Goal: Transaction & Acquisition: Purchase product/service

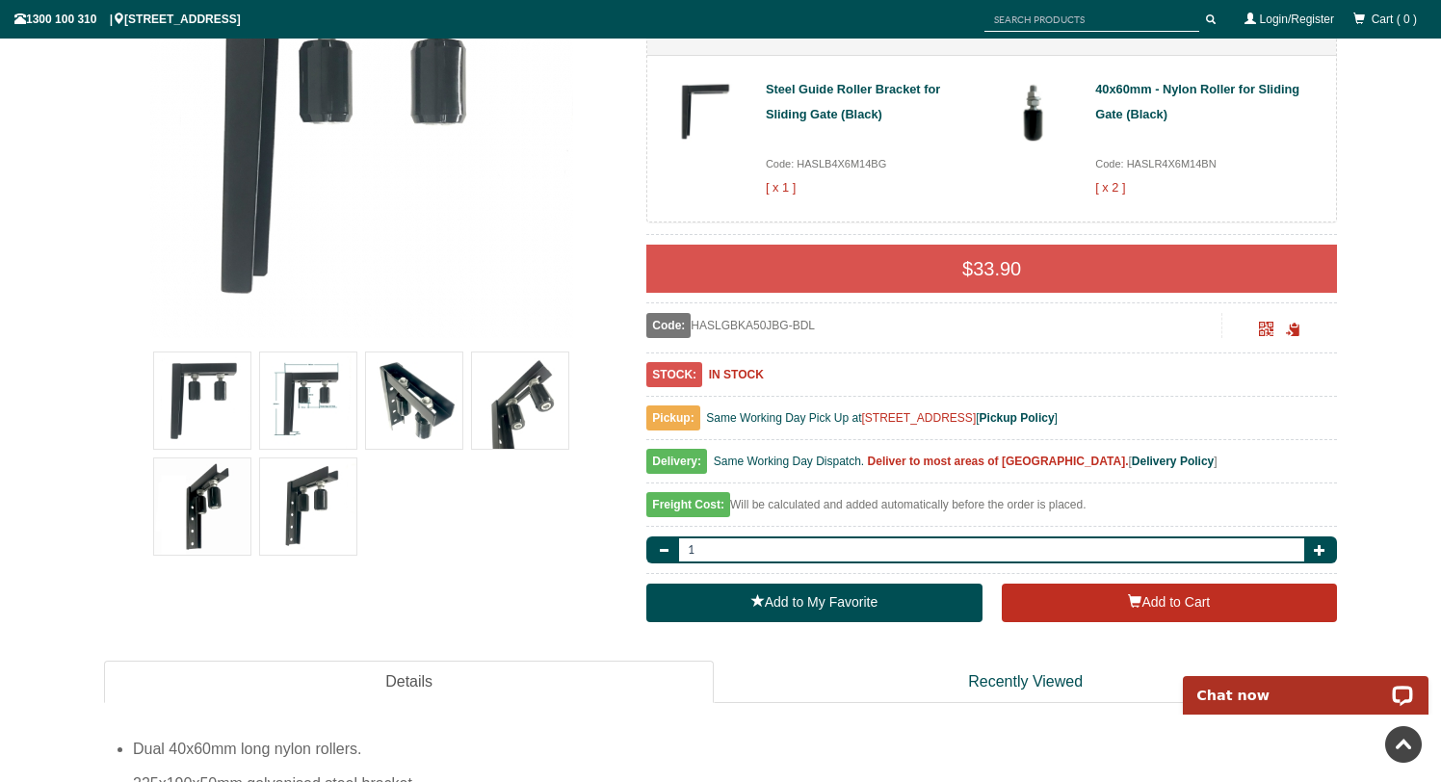
scroll to position [428, 0]
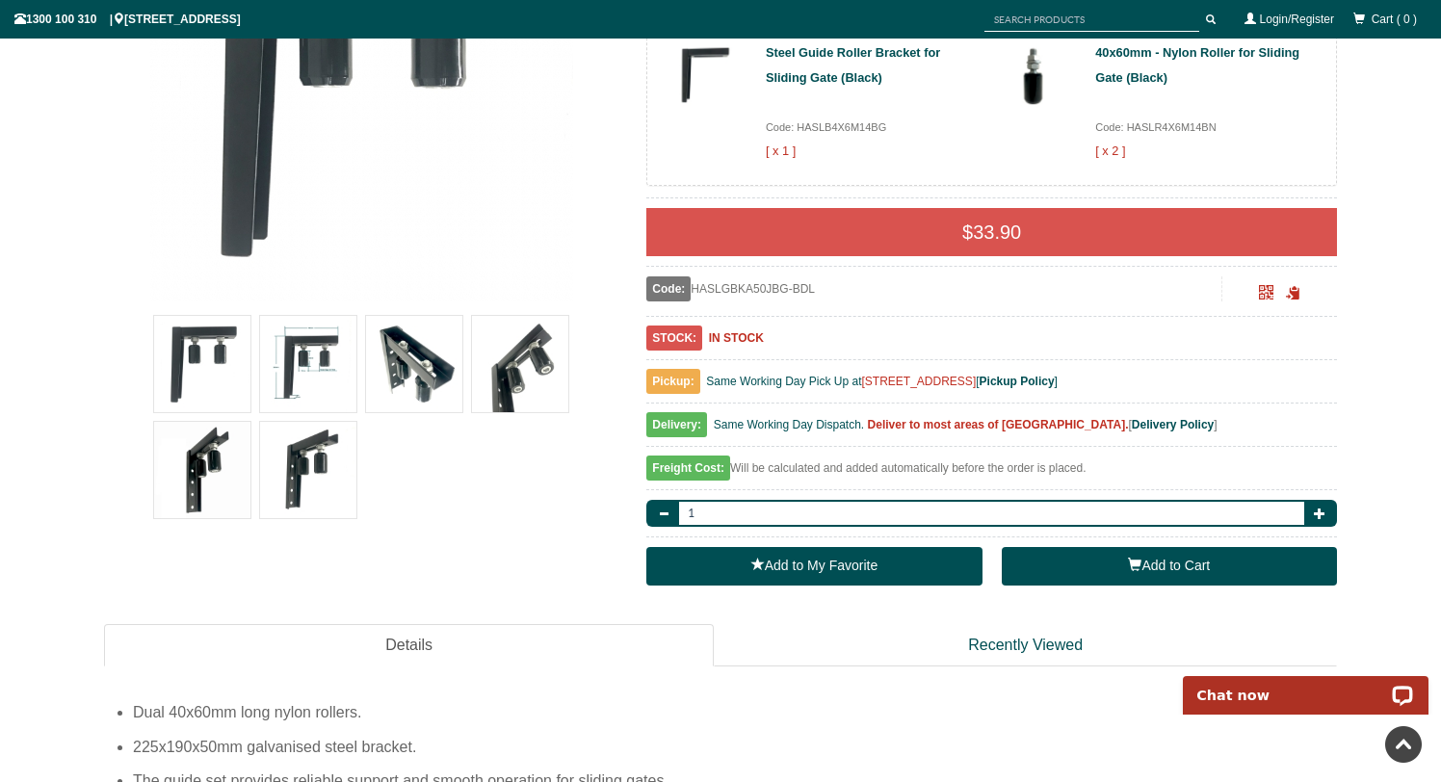
click at [1058, 567] on button "Add to Cart" at bounding box center [1169, 566] width 335 height 39
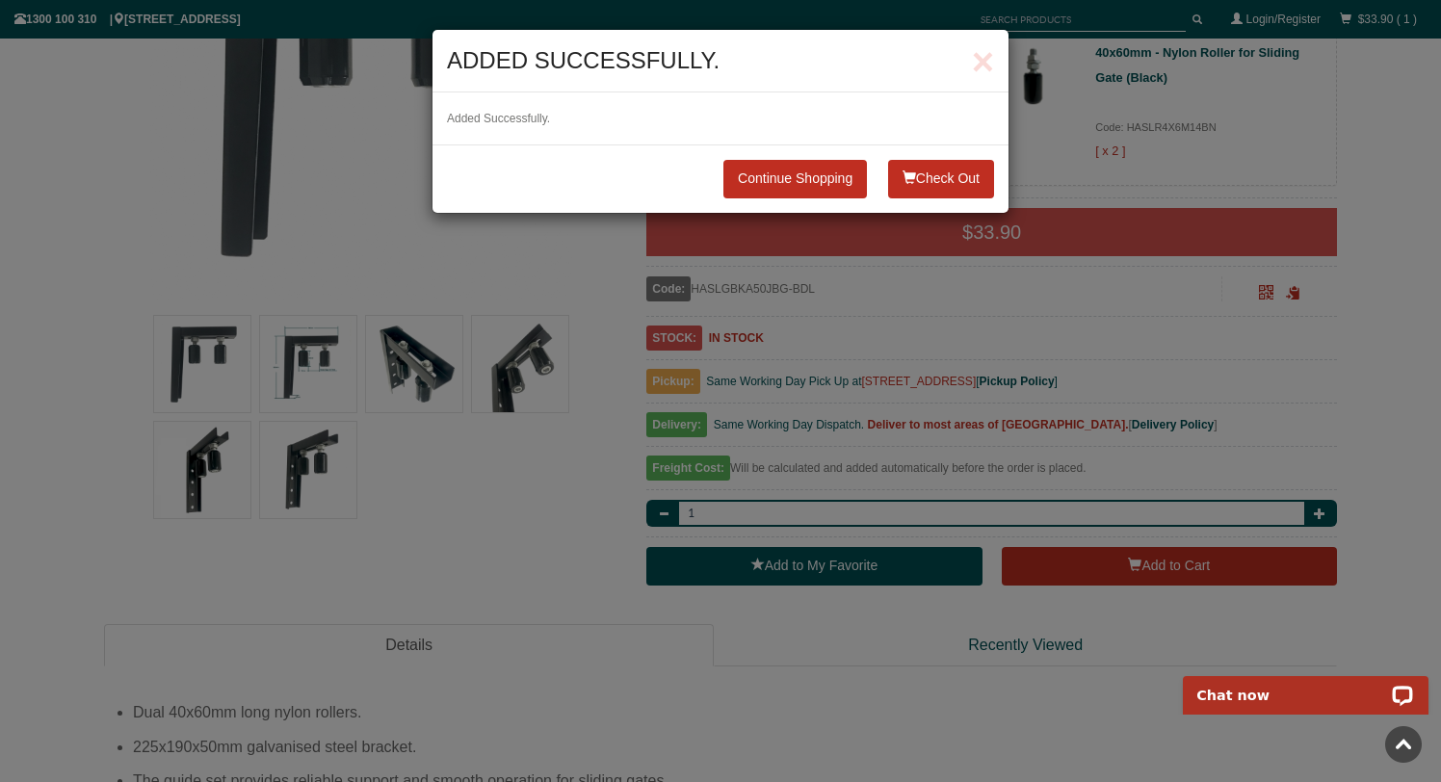
click at [907, 186] on button "Check Out" at bounding box center [941, 179] width 106 height 39
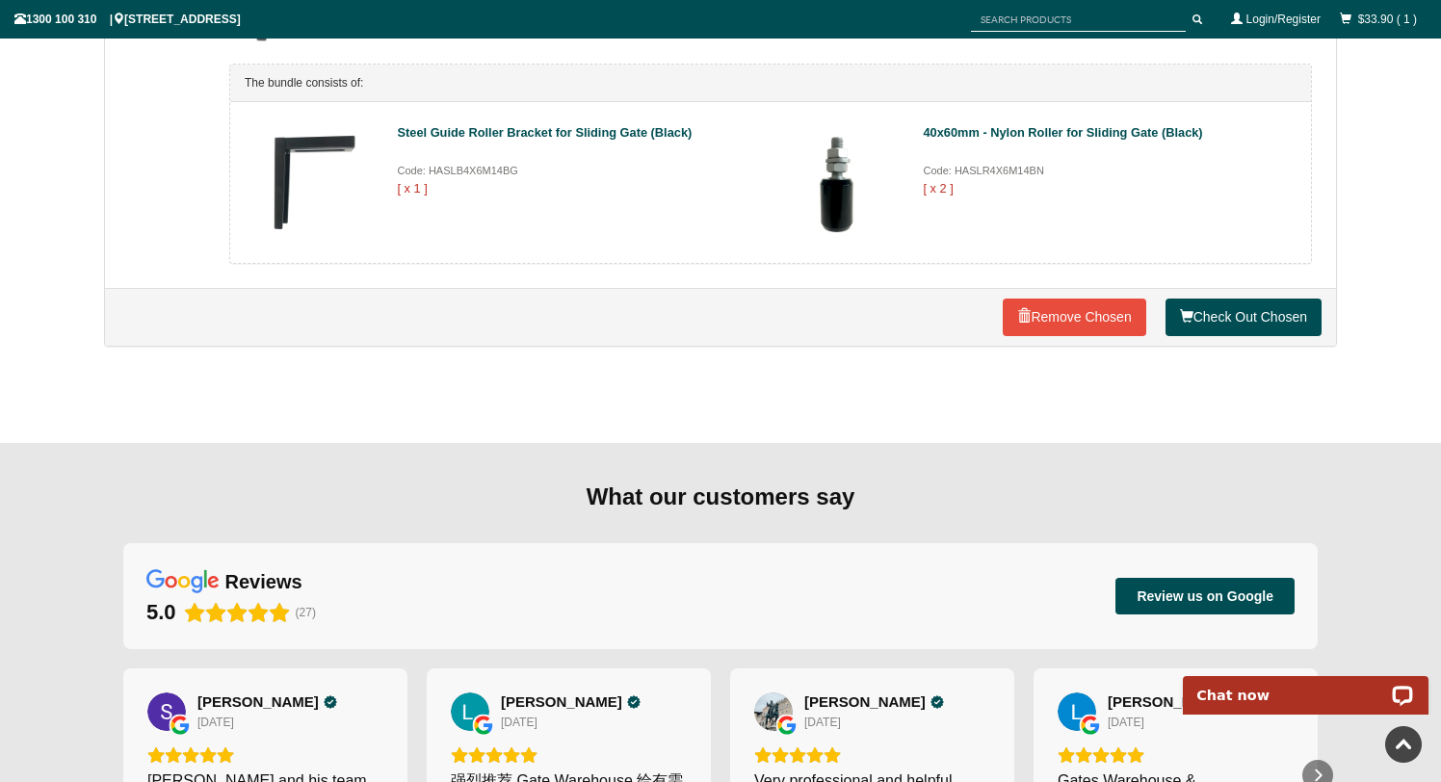
scroll to position [559, 0]
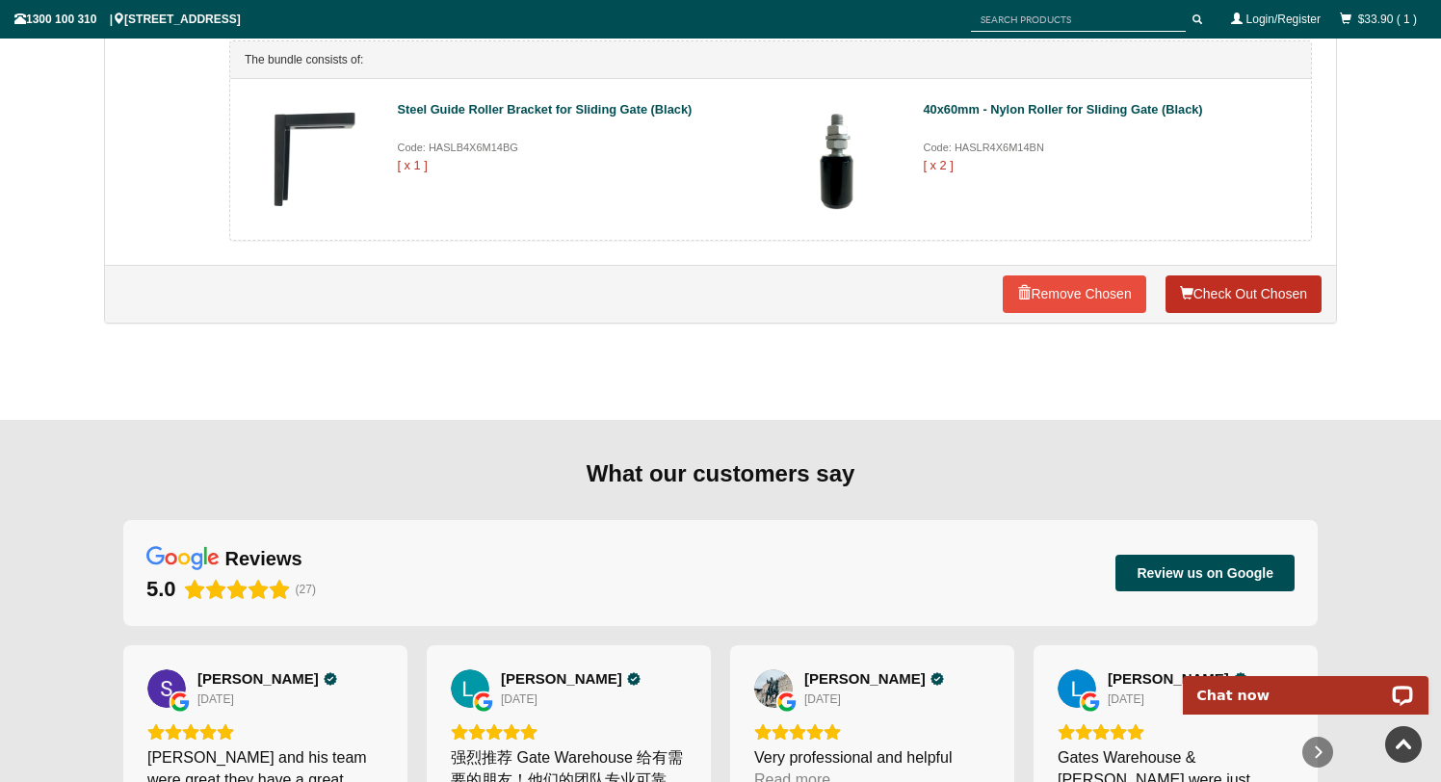
click at [1188, 300] on link "Check Out Chosen" at bounding box center [1243, 294] width 156 height 39
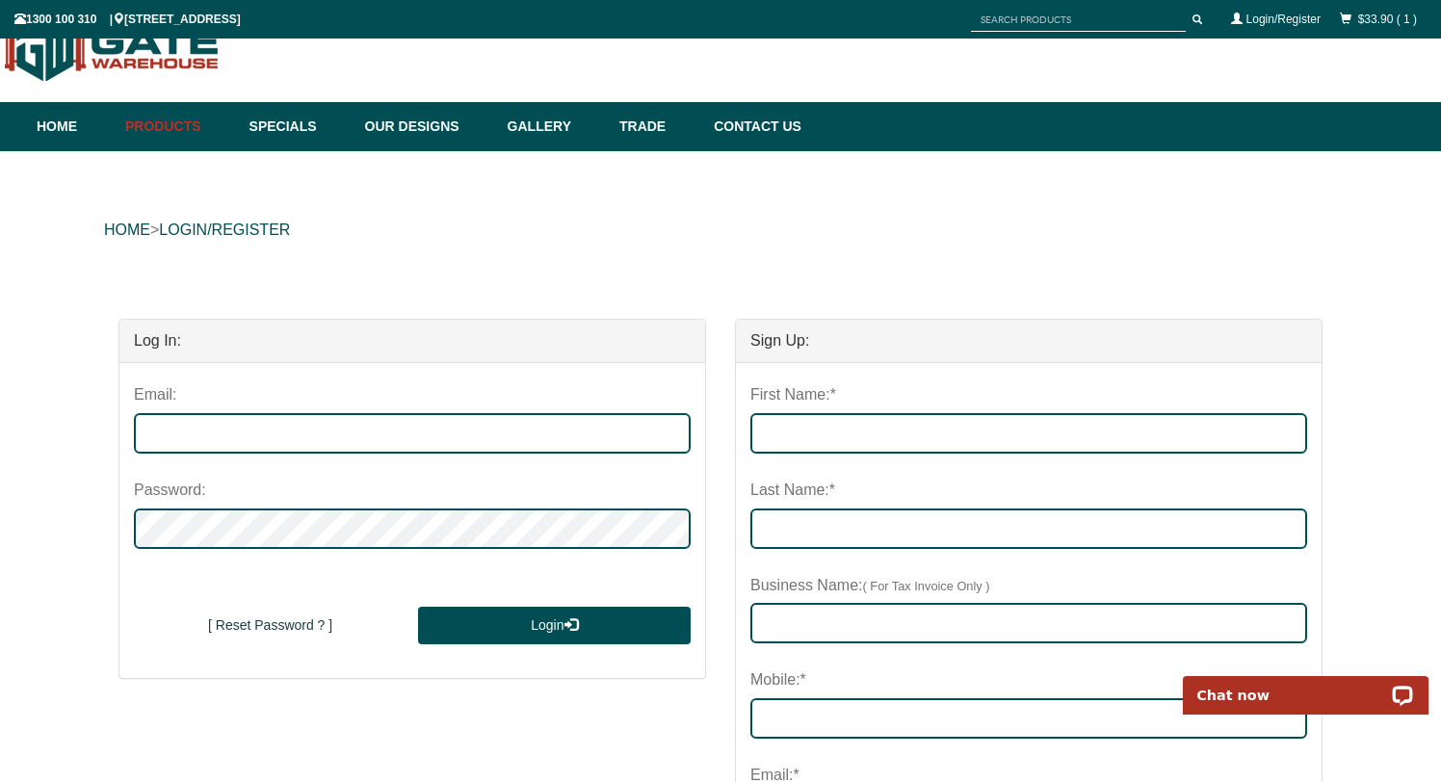
scroll to position [55, 0]
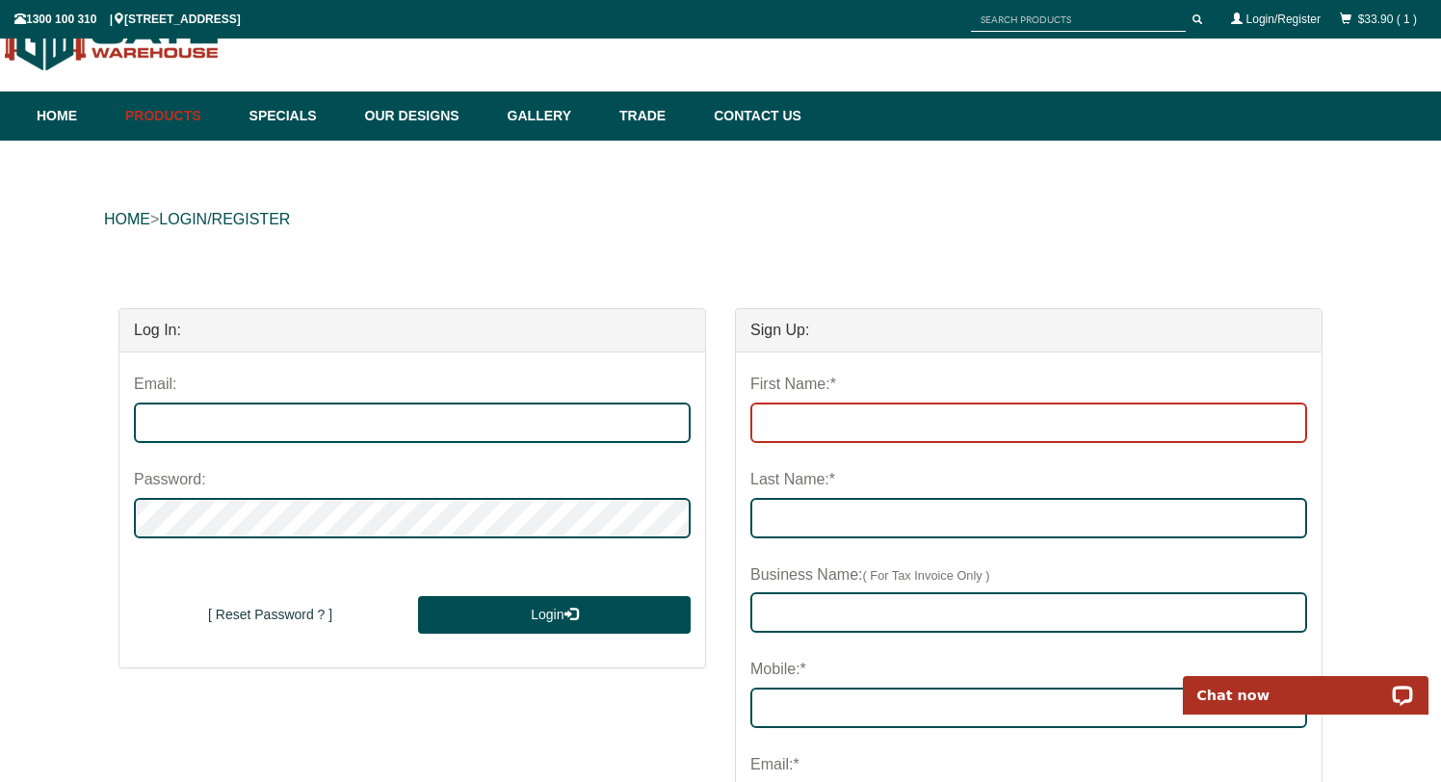
click at [776, 424] on input "First Name:*" at bounding box center [1028, 423] width 557 height 40
type input "Chaminda"
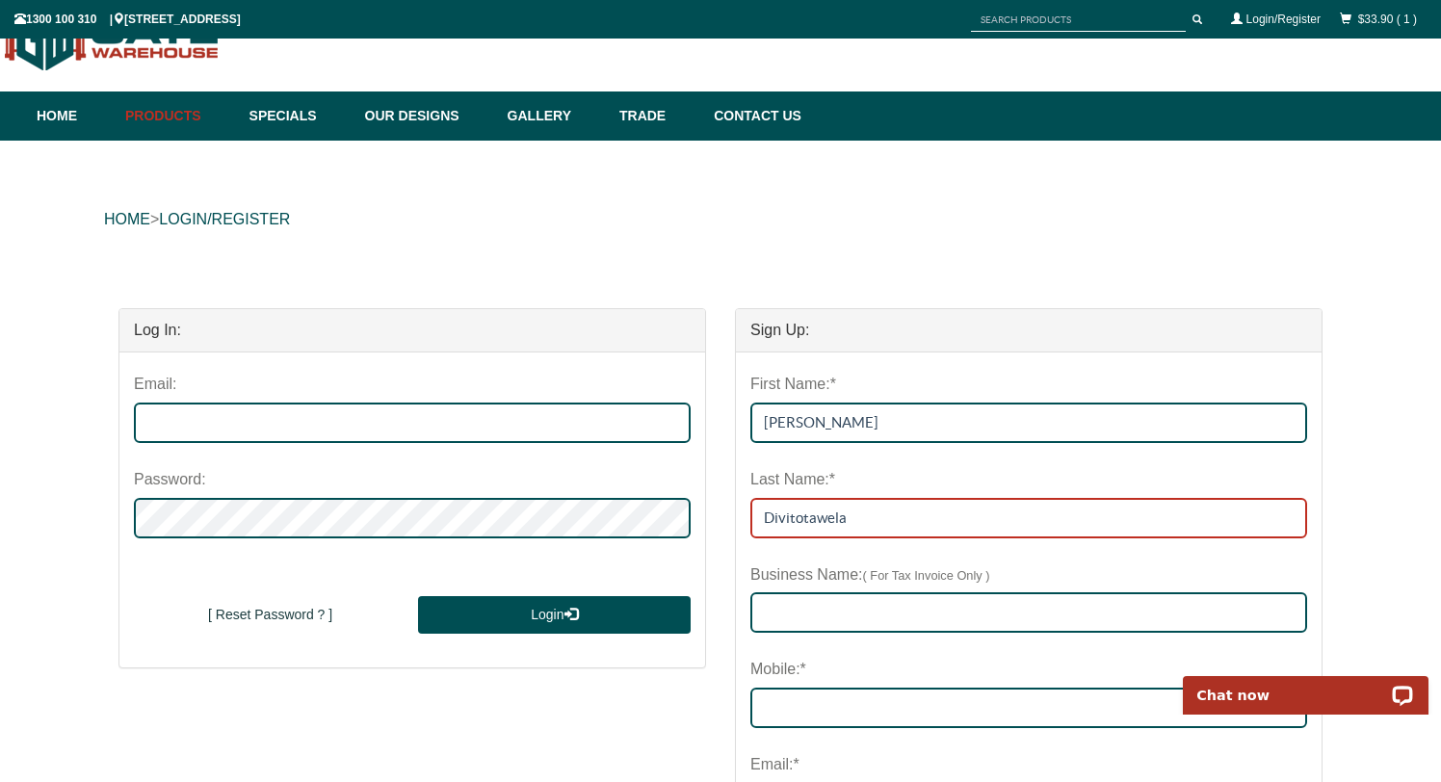
type input "Divitotawela"
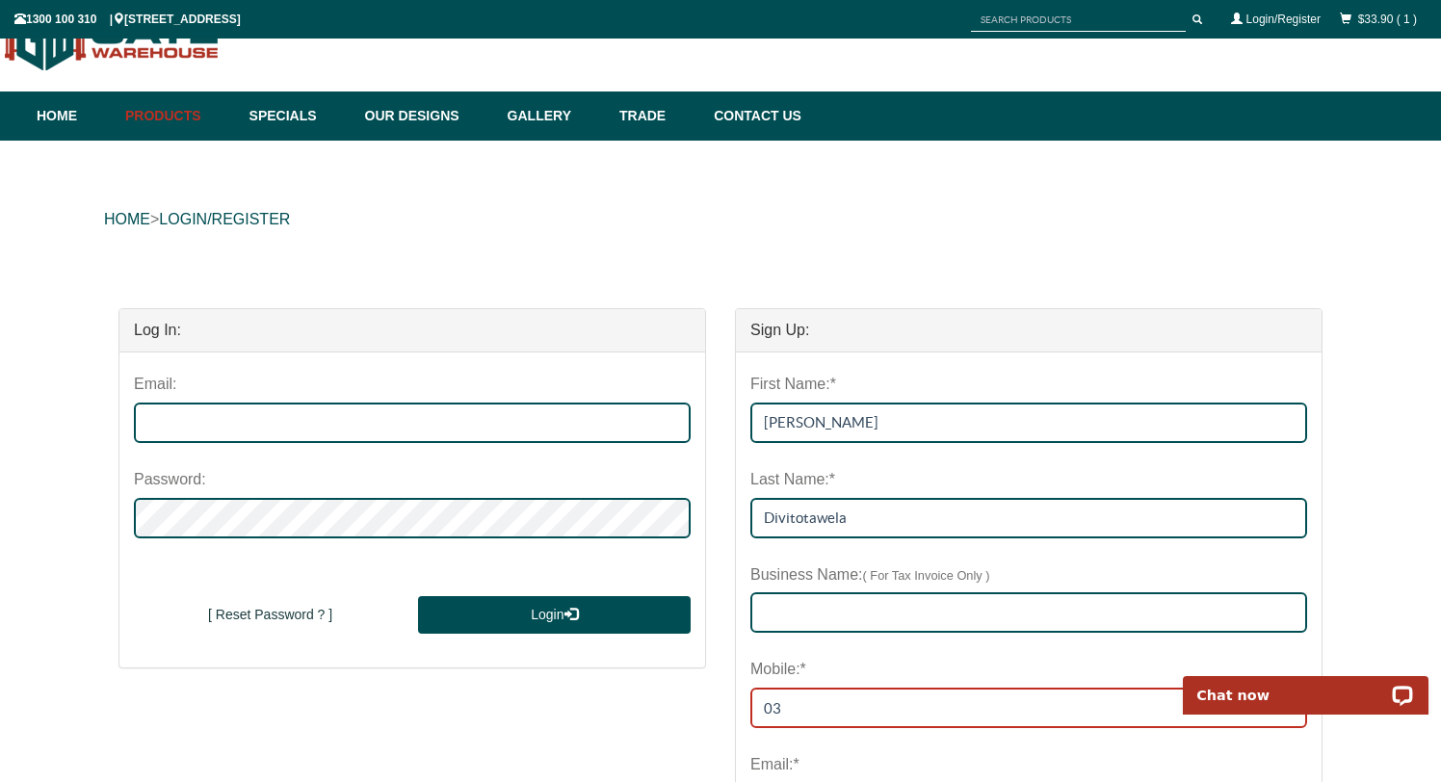
type input "0"
type input "0434088037"
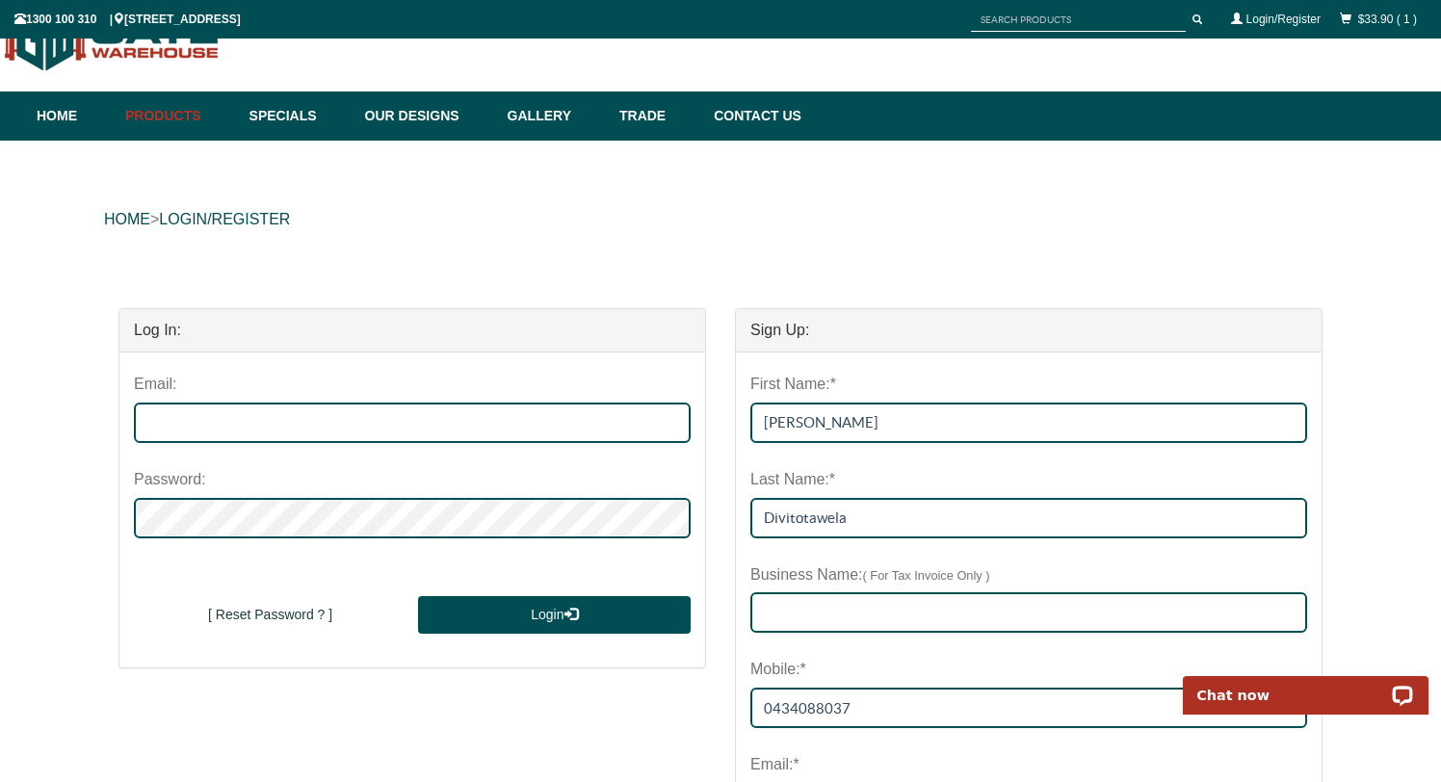
scroll to position [467, 0]
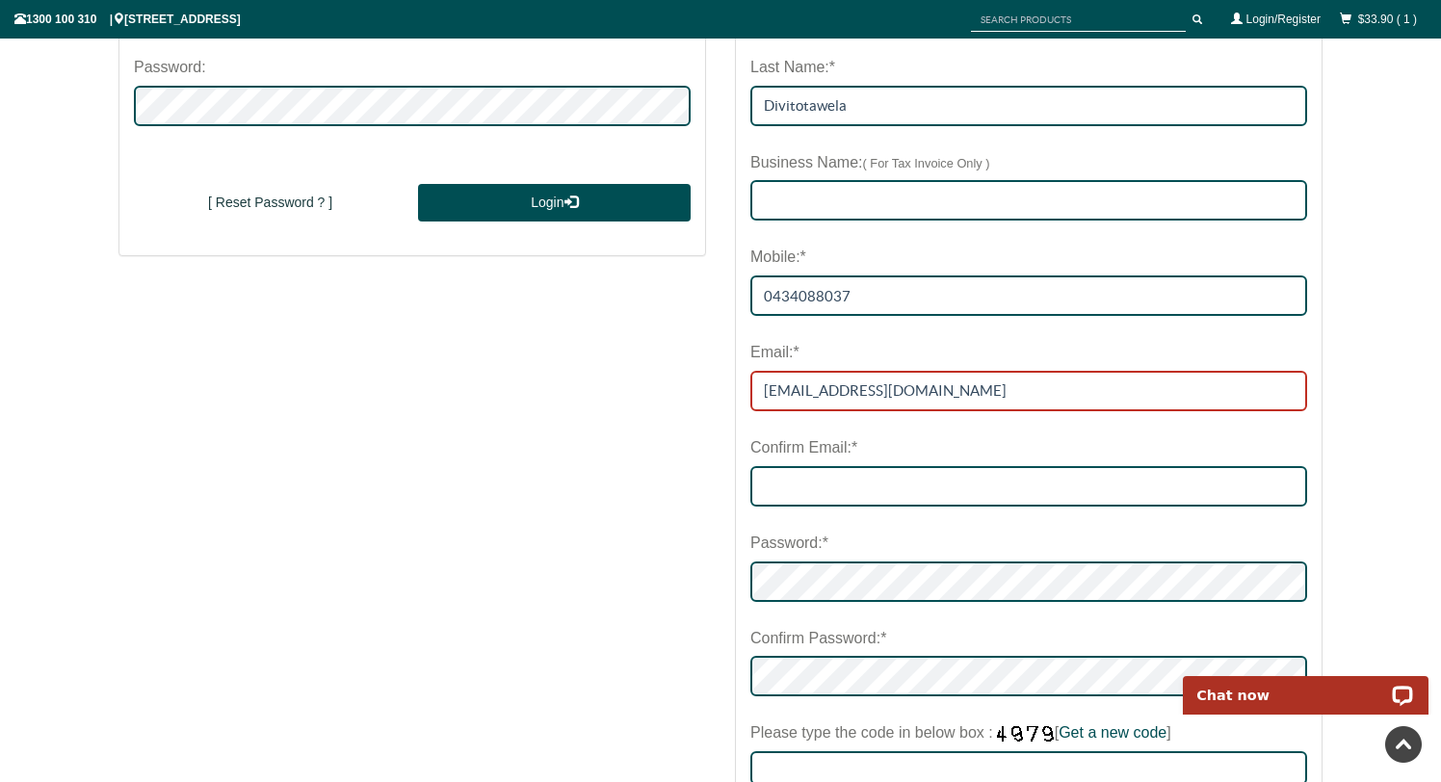
type input "cdivitotawela@gmail.com"
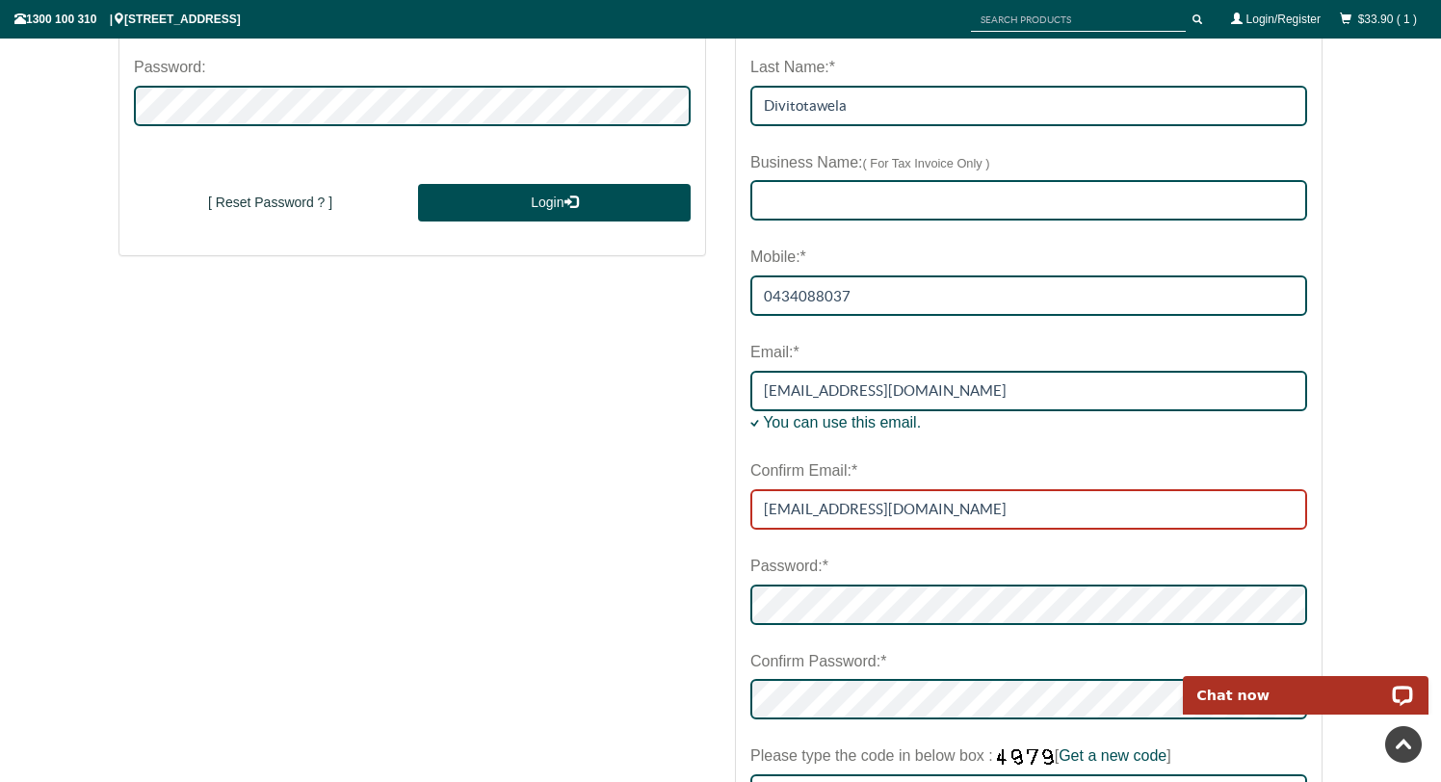
type input "cdivitotawela@gmail.com"
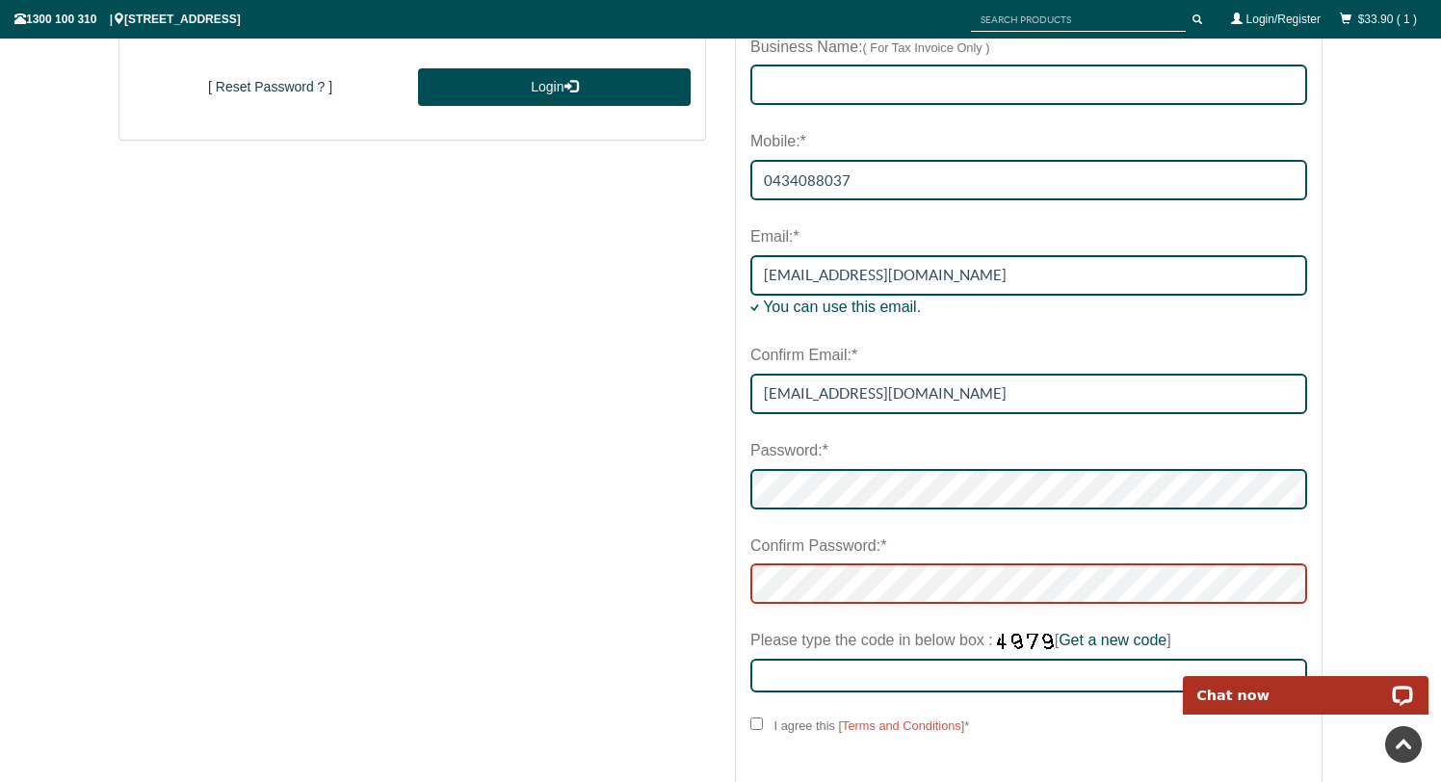
scroll to position [695, 0]
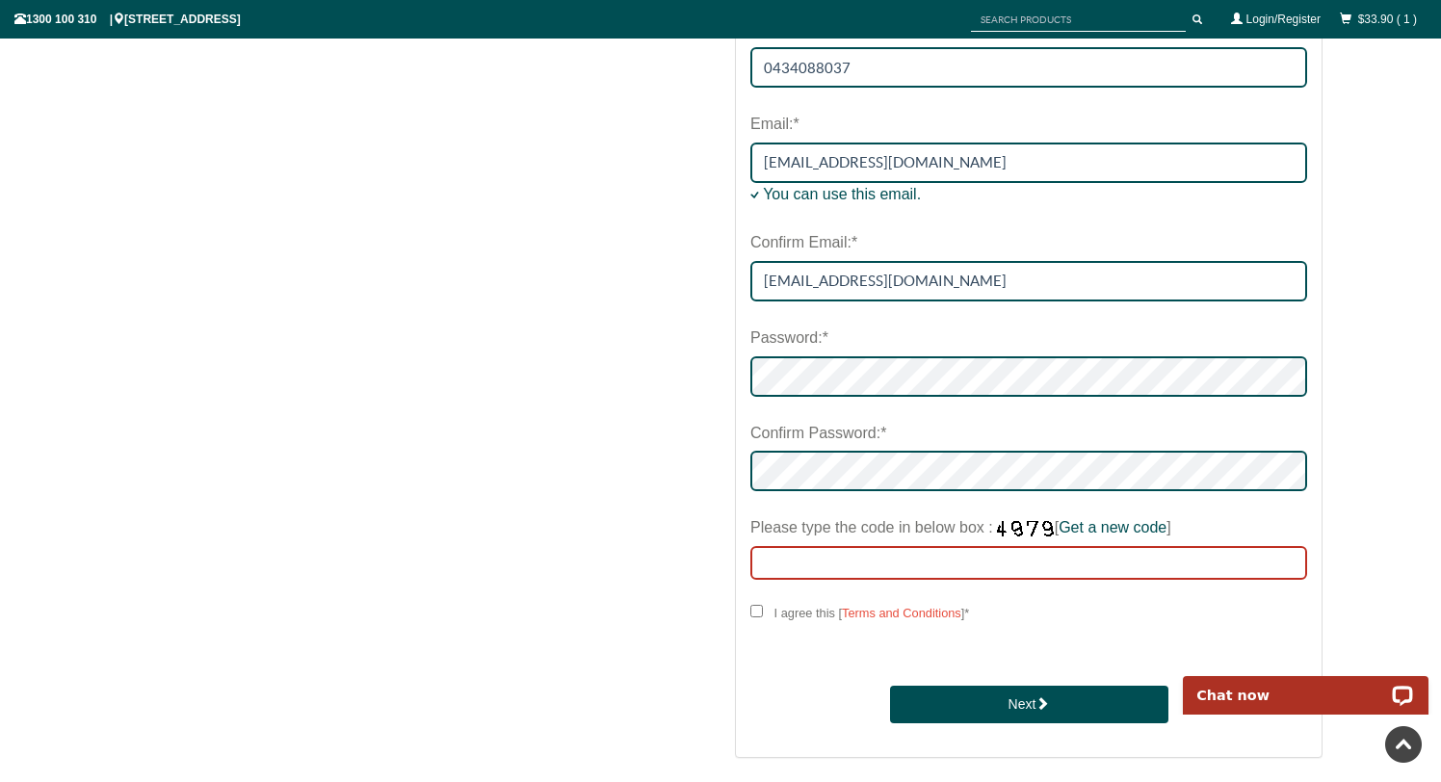
click at [885, 566] on input "Please type the code in below box : [ Get a new code ]" at bounding box center [1028, 563] width 557 height 34
type input "8"
type input "9242"
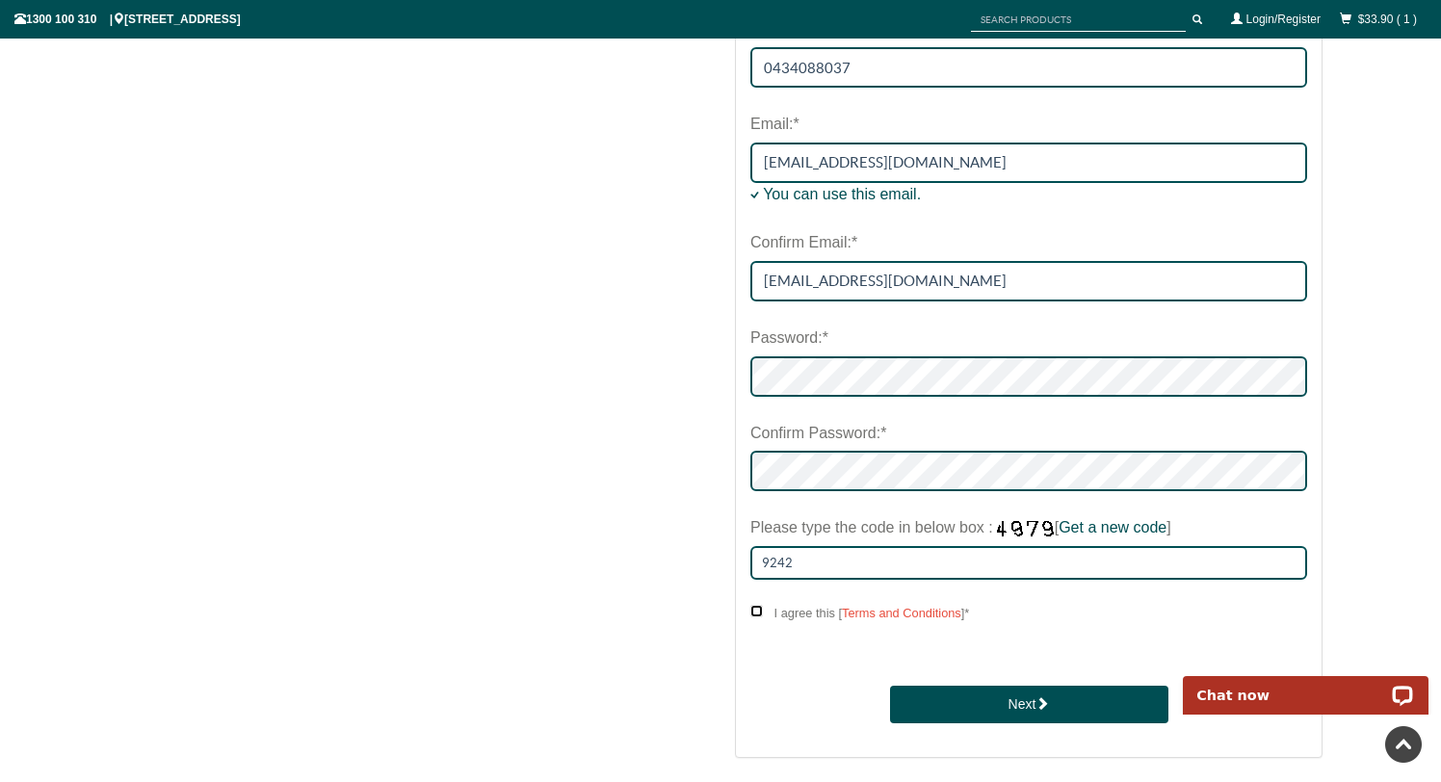
click at [752, 616] on input "I agree this [ Terms and Conditions ] *" at bounding box center [756, 611] width 13 height 13
checkbox input "****"
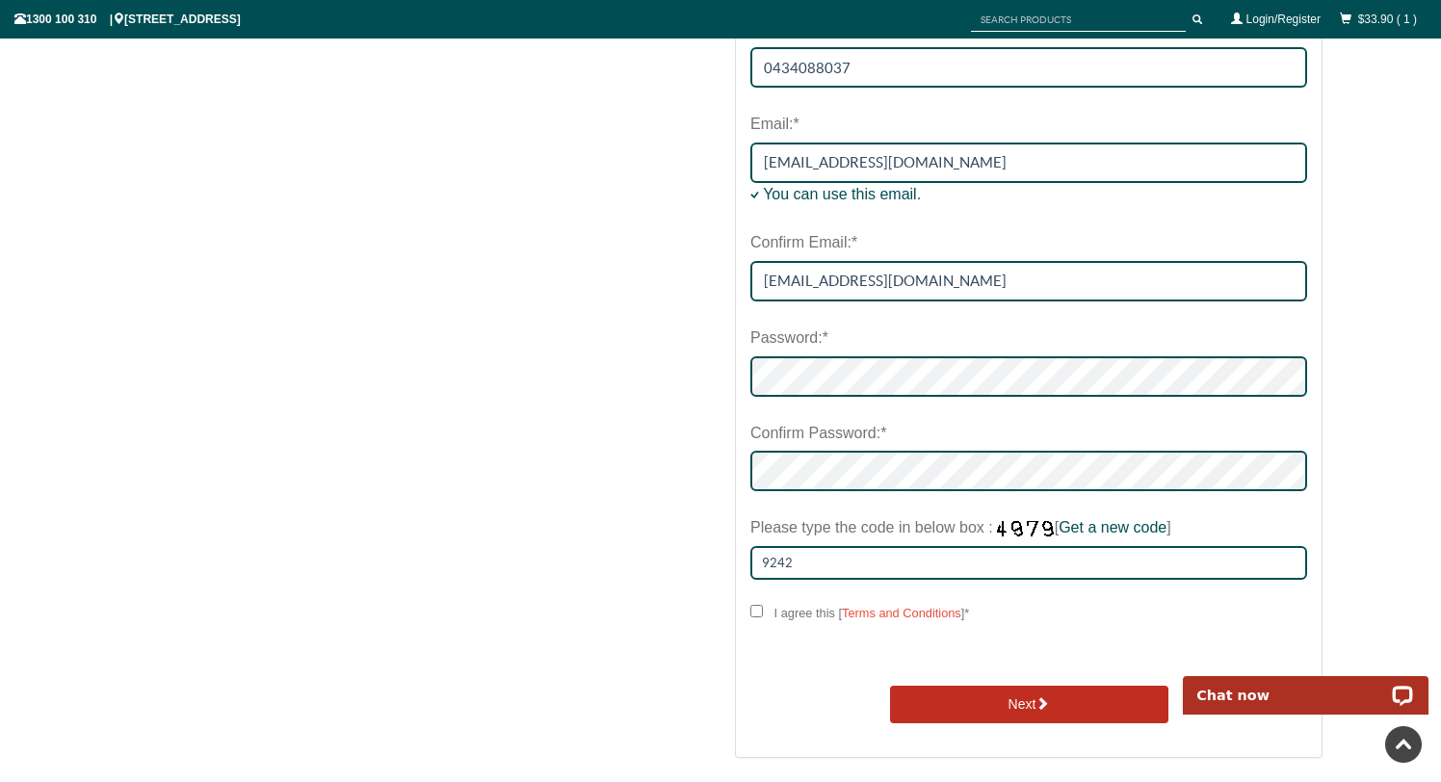
click at [929, 720] on button "Next" at bounding box center [1029, 705] width 278 height 39
